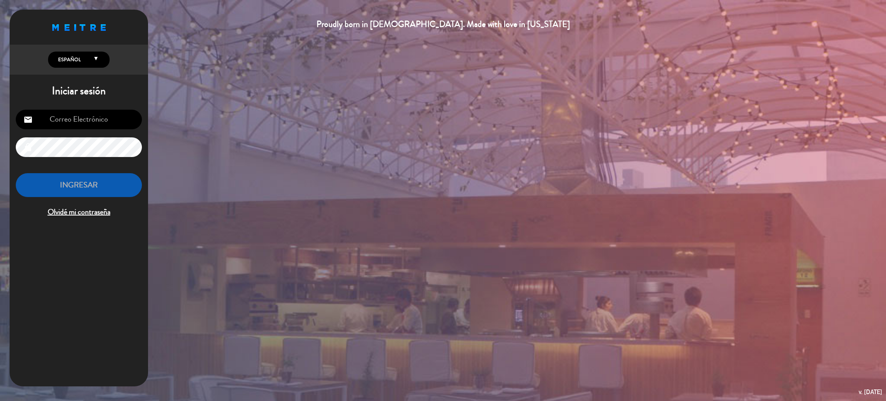
type input "[EMAIL_ADDRESS][DOMAIN_NAME]"
click at [109, 189] on button "INGRESAR" at bounding box center [79, 185] width 126 height 24
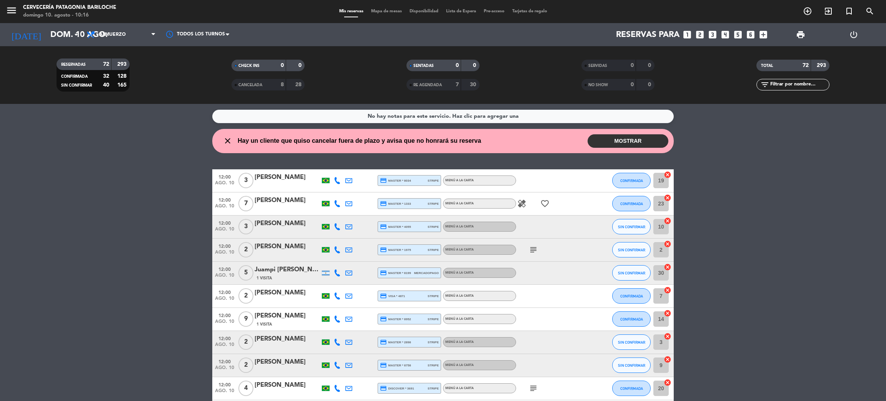
click at [604, 142] on button "MOSTRAR" at bounding box center [627, 140] width 81 height 13
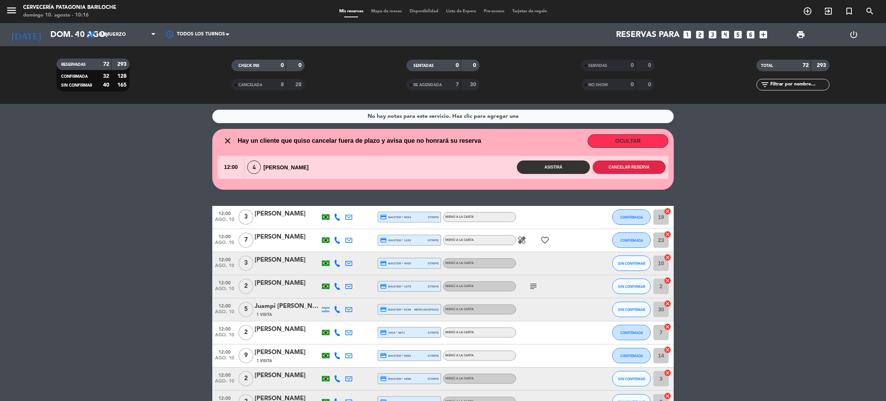
click at [620, 166] on button "Cancelar reserva" at bounding box center [628, 166] width 73 height 13
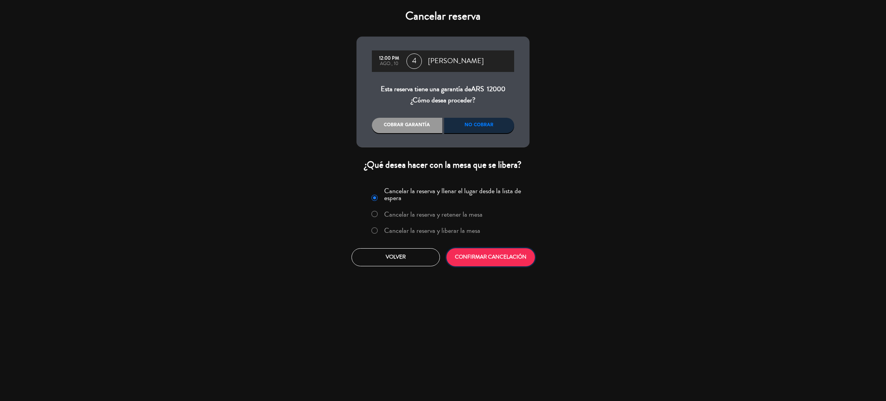
click at [471, 259] on button "CONFIRMAR CANCELACIÓN" at bounding box center [490, 257] width 88 height 18
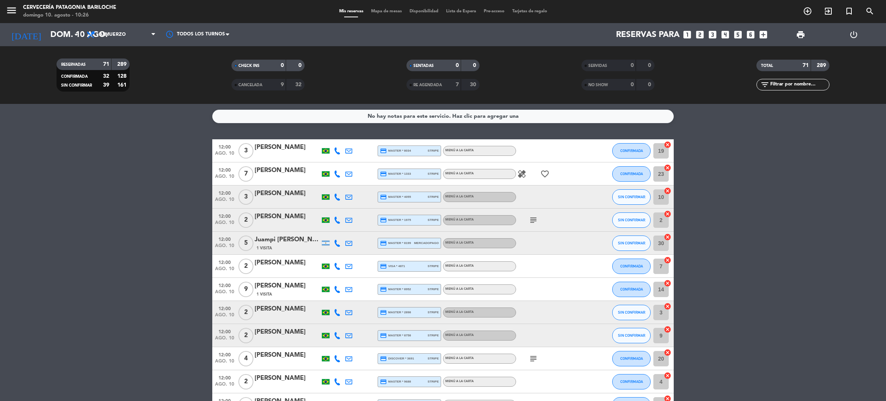
click at [340, 149] on icon at bounding box center [337, 150] width 7 height 7
click at [330, 137] on div "No hay notas para este servicio. Haz clic para agregar una 12:00 ago. 10 3 [PER…" at bounding box center [443, 252] width 886 height 297
click at [338, 151] on icon at bounding box center [337, 150] width 7 height 7
click at [326, 137] on span "Copiar" at bounding box center [330, 137] width 16 height 8
click at [5, 12] on div "menu MENU Cervecería Patagonia Bariloche [PERSON_NAME] 10. [PERSON_NAME] - 10:29" at bounding box center [110, 12] width 221 height 18
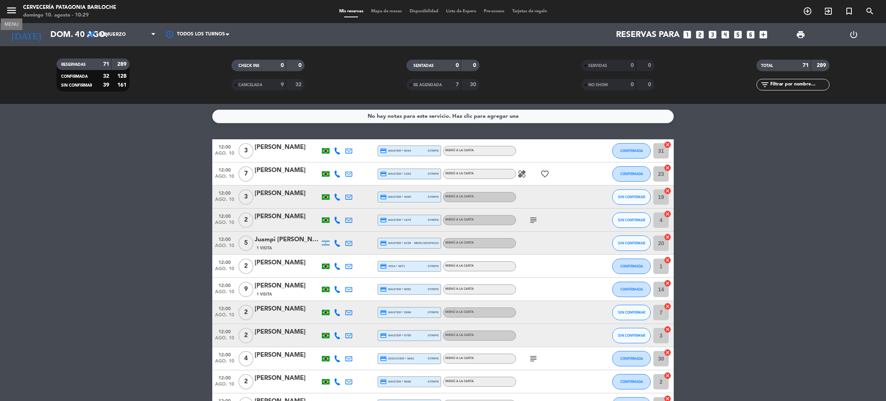
click at [12, 10] on icon "menu" at bounding box center [12, 11] width 12 height 12
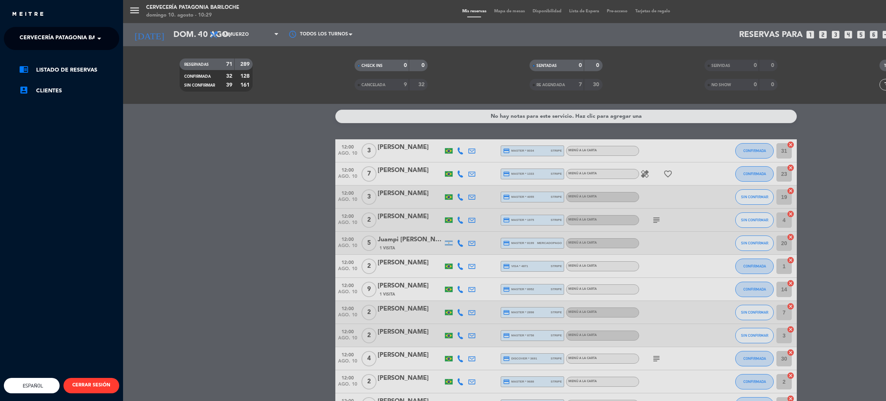
click at [32, 38] on span "Cervecería Patagonia Bariloche" at bounding box center [70, 38] width 100 height 16
click at [40, 71] on span "Experiencia Tour Cervecero" at bounding box center [52, 71] width 88 height 9
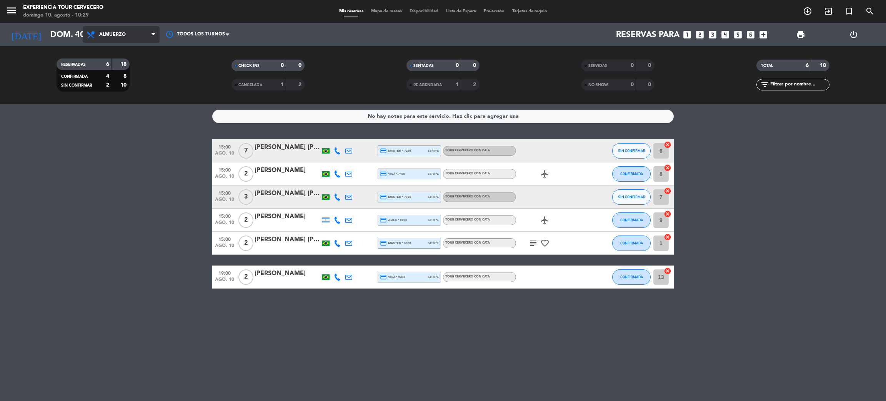
click at [133, 30] on span "Almuerzo" at bounding box center [121, 34] width 77 height 17
click at [119, 50] on div "menu Experiencia Tour [PERSON_NAME] 10. [PERSON_NAME] - 10:29 Mis reservas Mapa…" at bounding box center [443, 52] width 886 height 104
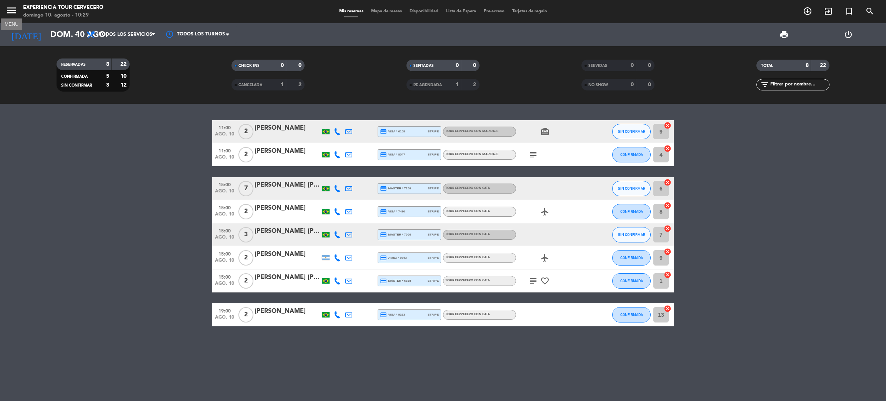
click at [15, 7] on icon "menu" at bounding box center [12, 11] width 12 height 12
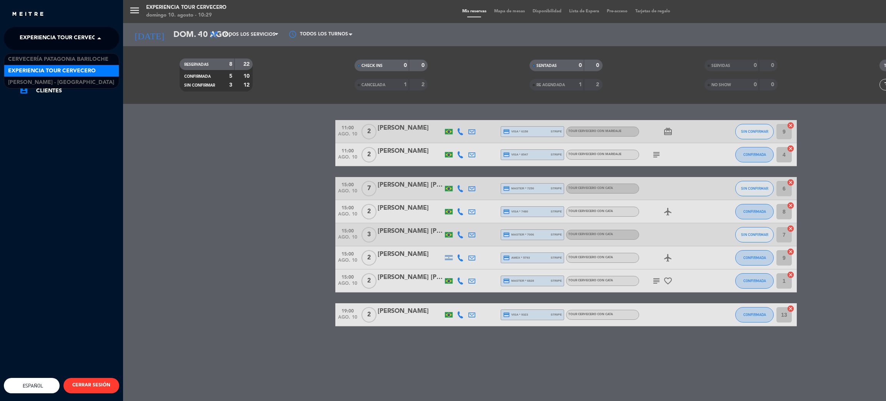
click at [49, 45] on span "Experiencia Tour Cervecero" at bounding box center [64, 38] width 88 height 16
click at [50, 62] on span "Cervecería Patagonia Bariloche" at bounding box center [58, 59] width 100 height 9
